Goal: Transaction & Acquisition: Subscribe to service/newsletter

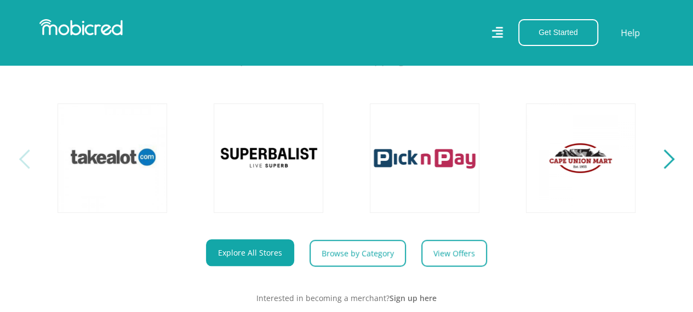
scroll to position [377, 0]
click at [670, 169] on button "Next" at bounding box center [665, 158] width 14 height 22
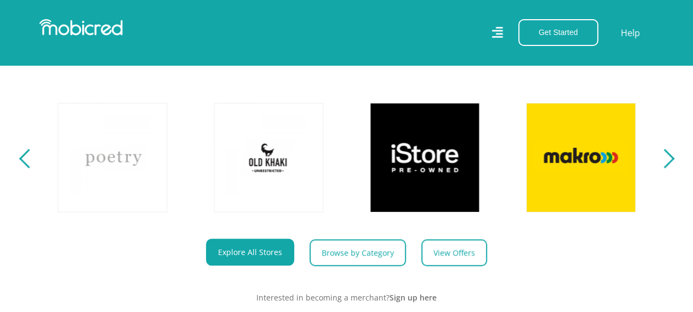
scroll to position [0, 0]
click at [670, 169] on button "Next" at bounding box center [665, 158] width 14 height 22
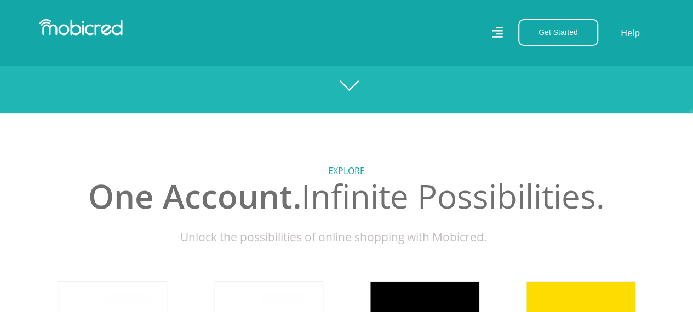
click at [499, 26] on icon at bounding box center [496, 33] width 11 height 16
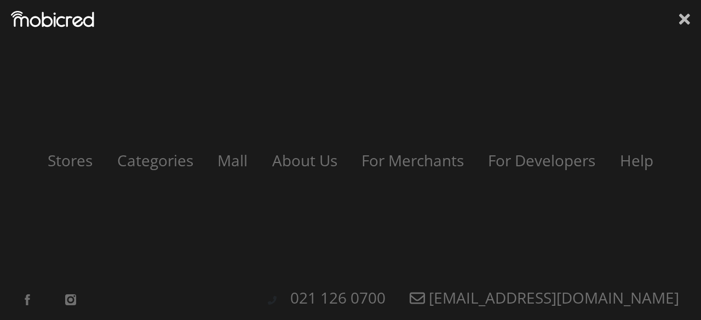
click at [682, 24] on icon at bounding box center [684, 19] width 11 height 11
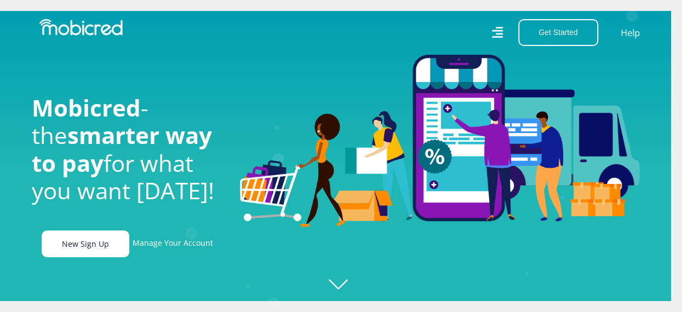
click at [91, 257] on link "New Sign Up" at bounding box center [86, 244] width 88 height 27
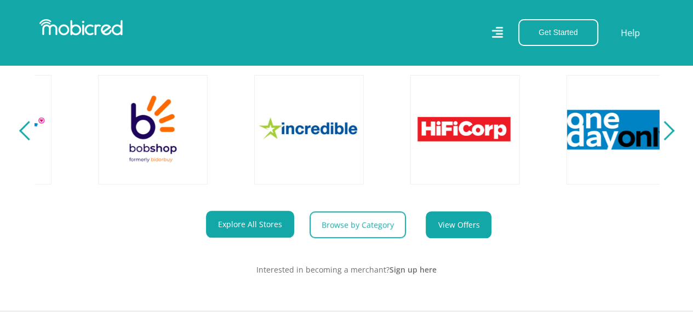
scroll to position [0, 1873]
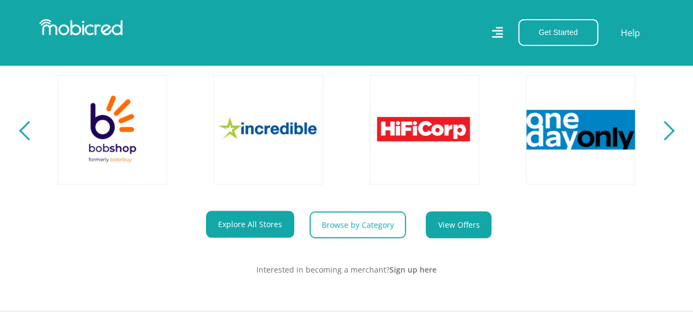
click at [458, 238] on link "View Offers" at bounding box center [459, 224] width 66 height 27
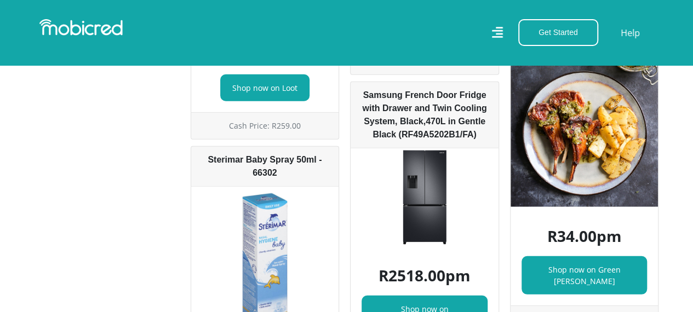
scroll to position [5619, 0]
